Goal: Task Accomplishment & Management: Complete application form

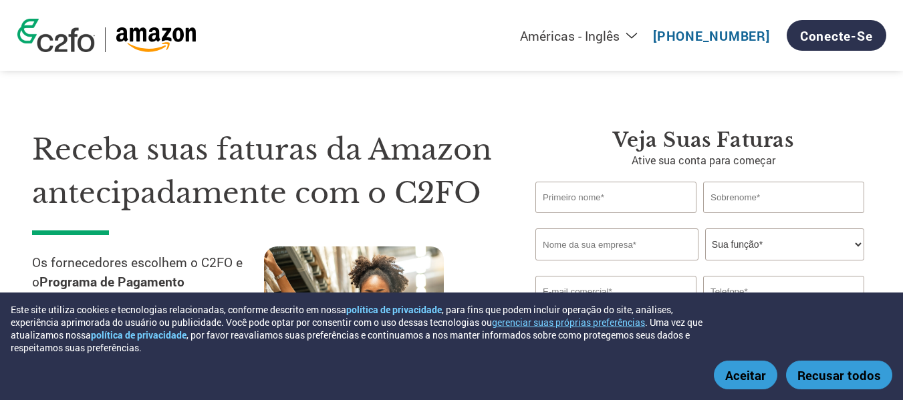
click at [292, 68] on div "Américas - Inglês Américas - Espanhol Américas - Português Amériques - Francês …" at bounding box center [451, 35] width 889 height 71
click at [637, 33] on select "Américas - Inglês Américas - Espanhol Américas - Português Amériques - Francês …" at bounding box center [492, 35] width 309 height 17
select select "pt"
click at [433, 27] on select "Américas - Inglês Américas - Espanhol Américas - Português Amériques - Francês …" at bounding box center [492, 35] width 309 height 17
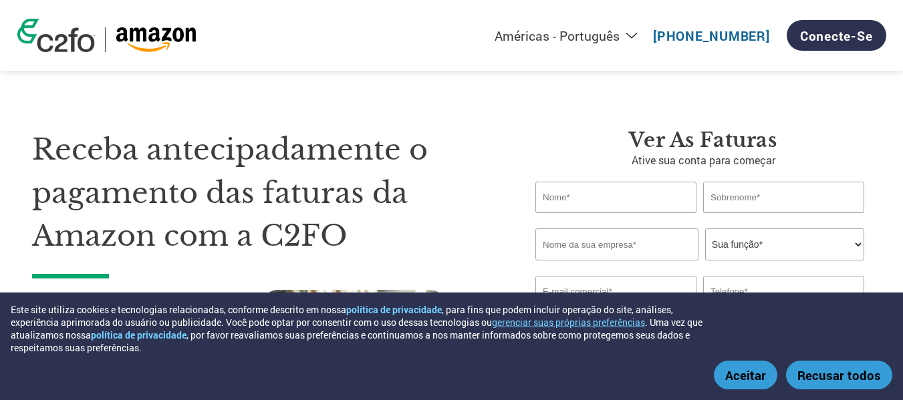
click at [19, 137] on section "Receba antecipadamente o pagamento das faturas da Amazon com a C2FO Os forneced…" at bounding box center [451, 279] width 903 height 453
click at [758, 378] on font "Aceitar" at bounding box center [745, 375] width 41 height 17
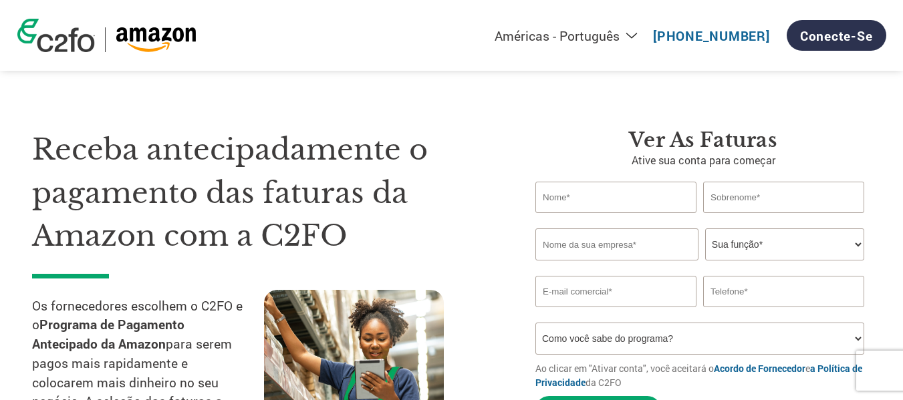
click at [568, 197] on input "text" at bounding box center [616, 197] width 161 height 31
drag, startPoint x: 663, startPoint y: 197, endPoint x: 439, endPoint y: 208, distance: 224.9
click at [439, 208] on div "Receba antecipadamente o pagamento das faturas da Amazon com a C2FO Os forneced…" at bounding box center [451, 269] width 839 height 389
click at [702, 191] on div "Antonio" at bounding box center [704, 197] width 336 height 31
click at [724, 193] on input "text" at bounding box center [783, 197] width 161 height 31
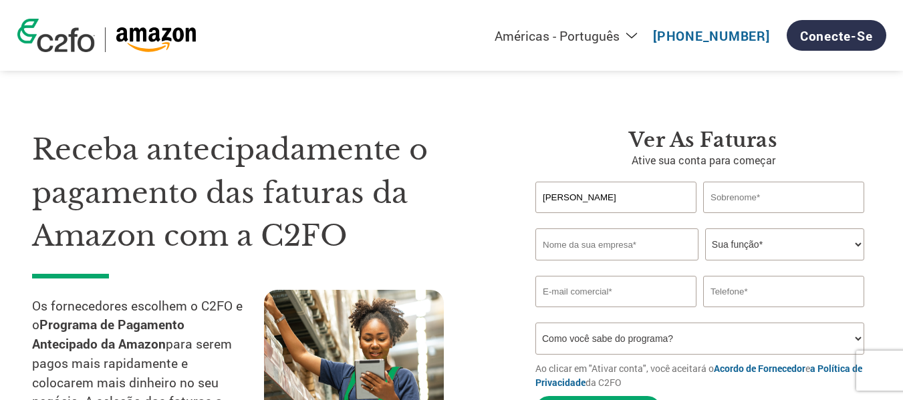
click at [616, 192] on input "Antonio" at bounding box center [616, 197] width 161 height 31
drag, startPoint x: 636, startPoint y: 191, endPoint x: 398, endPoint y: 185, distance: 238.1
click at [398, 185] on div "Receba antecipadamente o pagamento das faturas da Amazon com a C2FO Os forneced…" at bounding box center [451, 269] width 839 height 389
click at [586, 209] on input "Antonio" at bounding box center [616, 197] width 161 height 31
drag, startPoint x: 603, startPoint y: 197, endPoint x: 449, endPoint y: 192, distance: 153.9
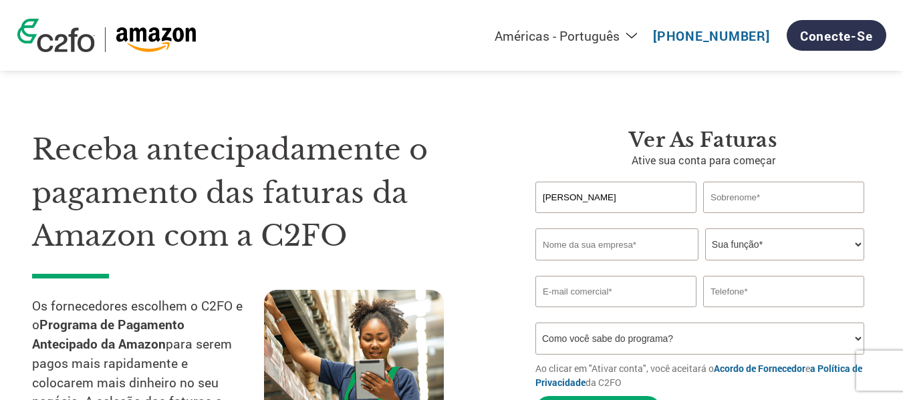
click at [455, 192] on div "Receba antecipadamente o pagamento das faturas da Amazon com a C2FO Os forneced…" at bounding box center [451, 269] width 839 height 389
type input "A"
click at [676, 347] on select "Como você sabe do programa? Receber uma carta E-mail Mídias sociais Pesquisa on…" at bounding box center [700, 339] width 329 height 32
click at [642, 193] on input "text" at bounding box center [616, 197] width 161 height 31
click at [651, 199] on input "text" at bounding box center [616, 197] width 161 height 31
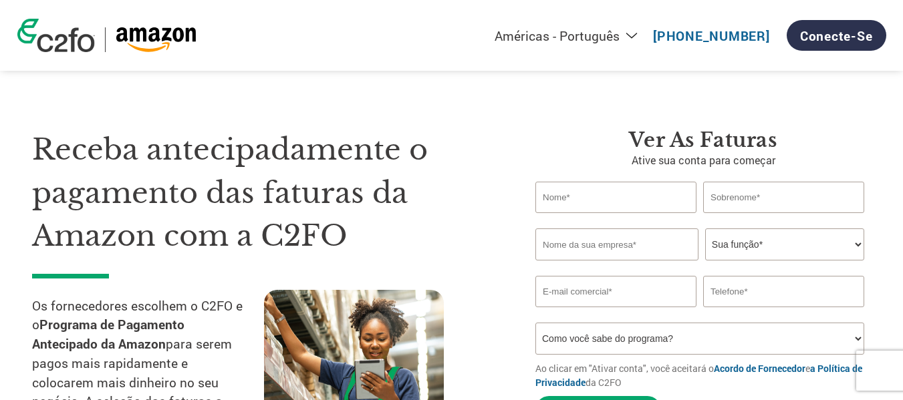
click at [578, 209] on input "text" at bounding box center [616, 197] width 161 height 31
click at [592, 292] on input "email" at bounding box center [616, 291] width 161 height 31
type input "D"
type input "deborahlopes@megavet.com.br"
drag, startPoint x: 681, startPoint y: 298, endPoint x: 616, endPoint y: 294, distance: 65.6
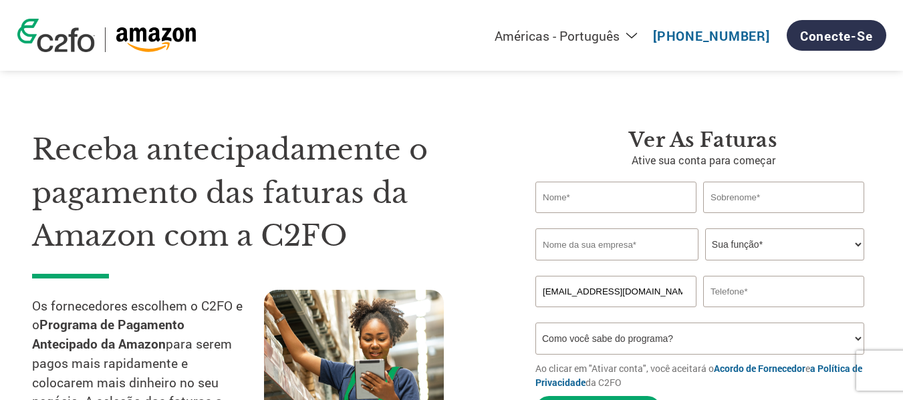
click at [617, 294] on input "deborahlopes@megavet.com.br" at bounding box center [616, 291] width 161 height 31
click at [679, 292] on input "deborahlopes@megavet.com.br" at bounding box center [616, 291] width 161 height 31
click at [750, 296] on input "text" at bounding box center [783, 291] width 161 height 31
drag, startPoint x: 689, startPoint y: 298, endPoint x: 436, endPoint y: 279, distance: 254.1
click at [438, 279] on div "Receba antecipadamente o pagamento das faturas da Amazon com a C2FO Os forneced…" at bounding box center [451, 269] width 839 height 389
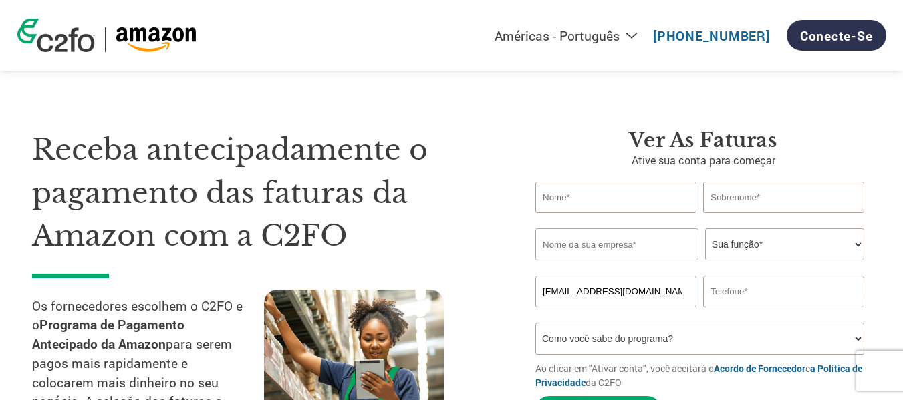
click at [731, 295] on input "text" at bounding box center [783, 291] width 161 height 31
drag, startPoint x: 776, startPoint y: 292, endPoint x: 622, endPoint y: 289, distance: 154.5
click at [617, 287] on div "deborahlopes@megavet.com.br 11981119756" at bounding box center [704, 291] width 336 height 31
type input "11981119756"
click at [635, 198] on input "text" at bounding box center [616, 197] width 161 height 31
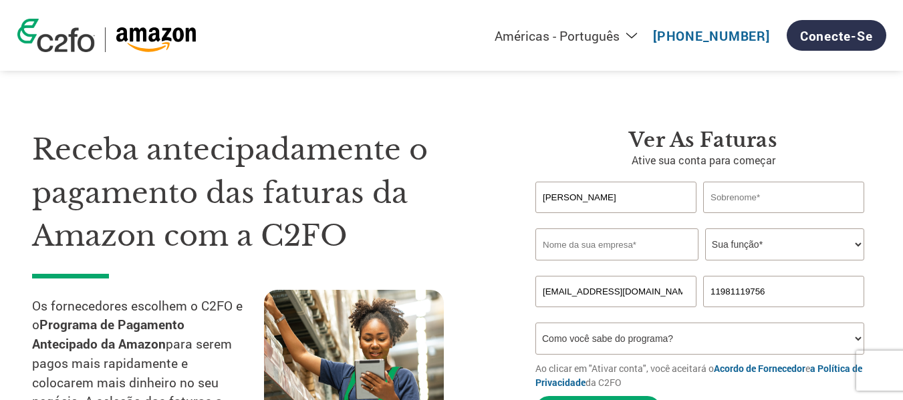
type input "Deborah"
type input "Lopes"
click at [594, 254] on input "text" at bounding box center [617, 245] width 163 height 32
type input "likepet"
click at [803, 235] on select "Sua função* Diretor Financeiro Auditor Financeiro Gerente de Crédito Diretor Fi…" at bounding box center [784, 245] width 159 height 32
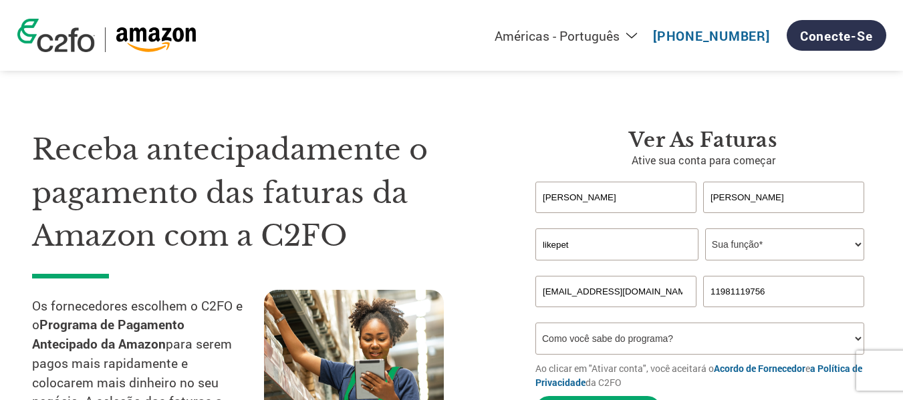
select select "ACCOUNTS_RECEIVABLE"
click at [705, 229] on select "Sua função* Diretor Financeiro Auditor Financeiro Gerente de Crédito Diretor Fi…" at bounding box center [784, 245] width 159 height 32
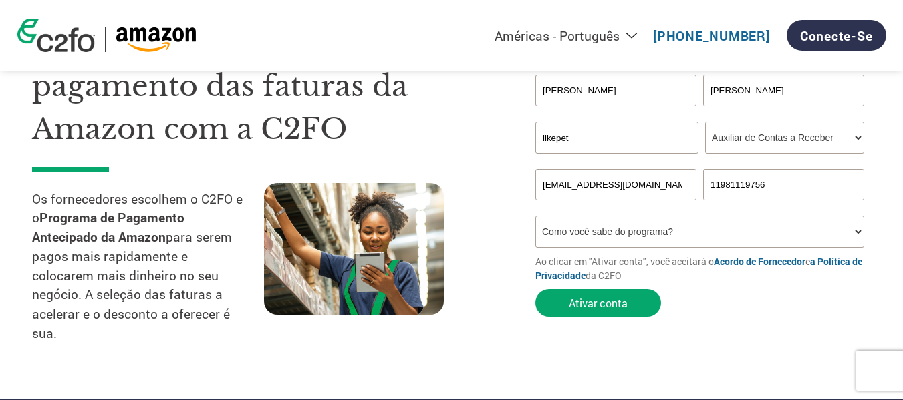
scroll to position [134, 0]
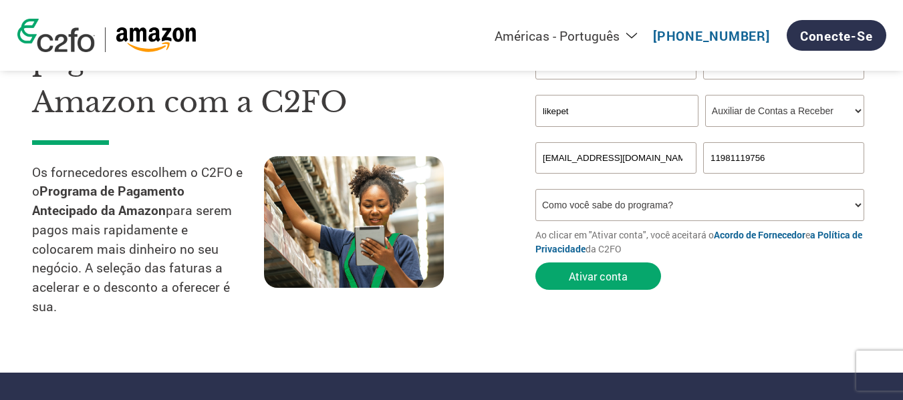
click at [705, 200] on select "Como você sabe do programa? Receber uma carta E-mail Mídias sociais Pesquisa on…" at bounding box center [700, 205] width 329 height 32
select select "Other"
click at [536, 189] on select "Como você sabe do programa? Receber uma carta E-mail Mídias sociais Pesquisa on…" at bounding box center [700, 205] width 329 height 32
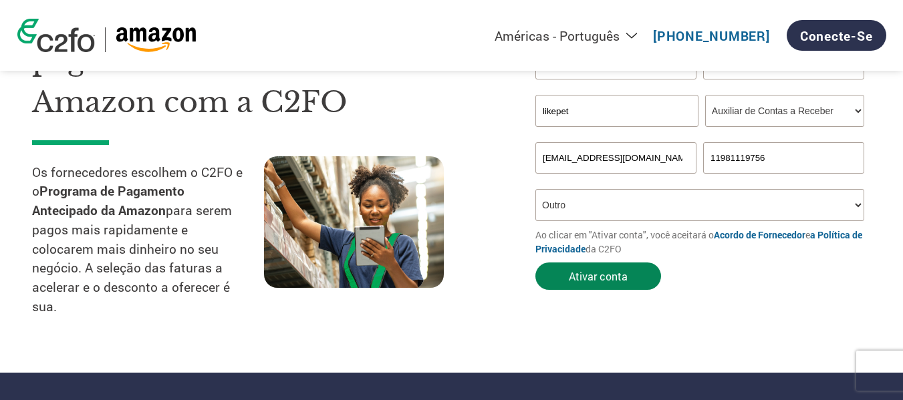
click at [606, 283] on font "Ativar conta" at bounding box center [598, 276] width 59 height 14
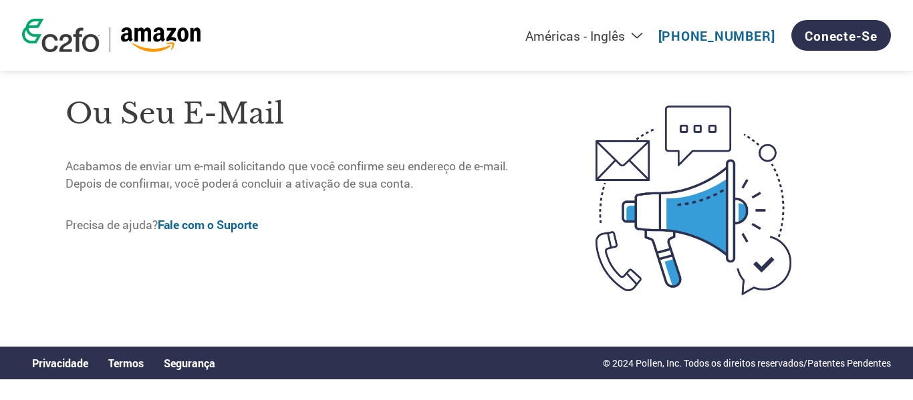
click at [51, 46] on img at bounding box center [61, 35] width 78 height 33
